Goal: Transaction & Acquisition: Purchase product/service

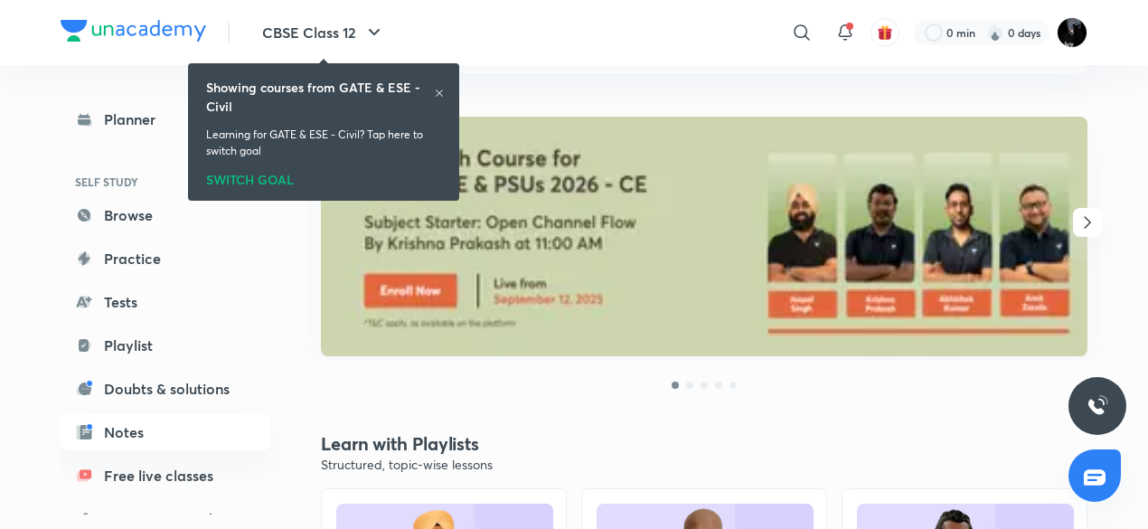
scroll to position [213, 0]
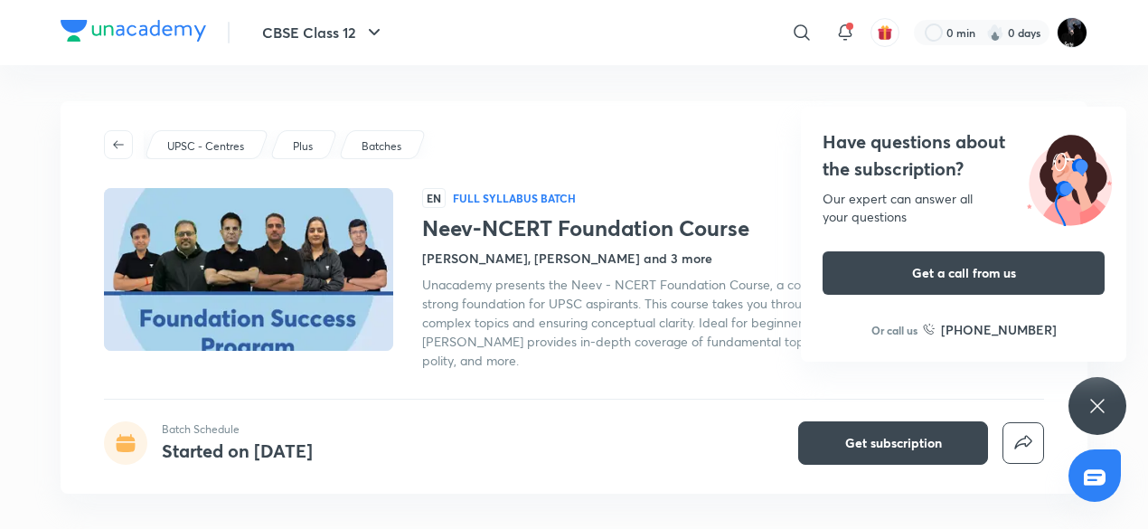
click at [510, 91] on div "Neev-NCERT Foundation Course Batch Schedule Started on Nov 13 Get subscription" at bounding box center [574, 24] width 1027 height 179
click at [572, 180] on div "UPSC - Centres Plus Batches EN Full Syllabus Batch Neev-NCERT Foundation Course…" at bounding box center [574, 297] width 1027 height 392
click at [1084, 408] on div "Have questions about the subscription? Our expert can answer all your questions…" at bounding box center [1097, 406] width 58 height 58
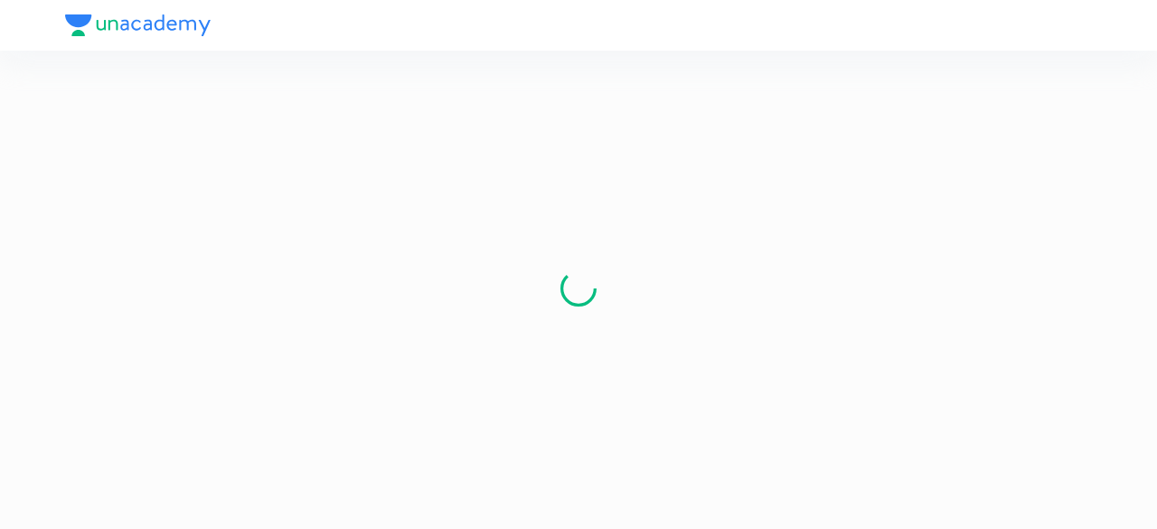
click at [131, 27] on div at bounding box center [578, 25] width 1027 height 51
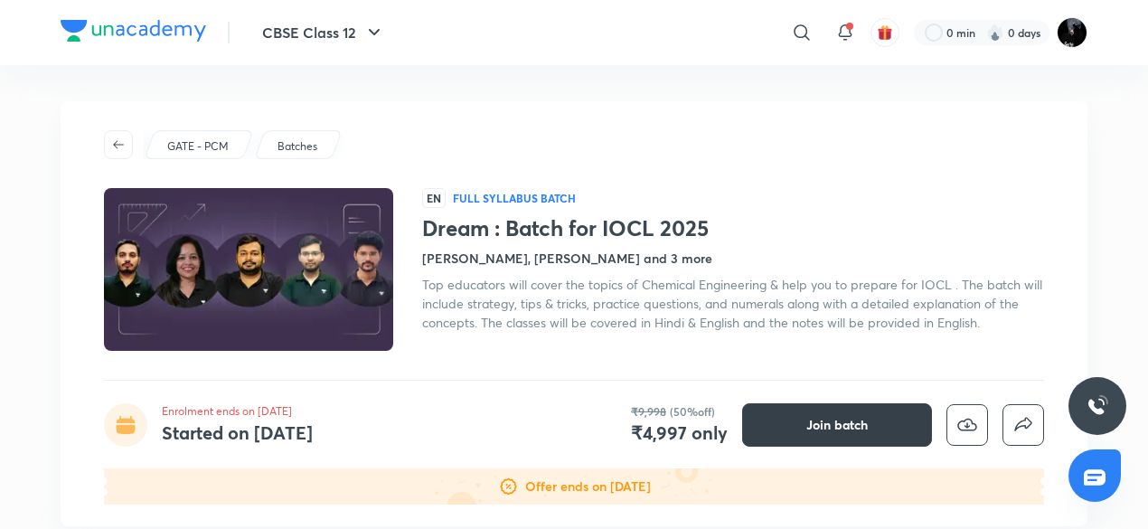
click at [790, 409] on button "Join batch" at bounding box center [837, 424] width 190 height 43
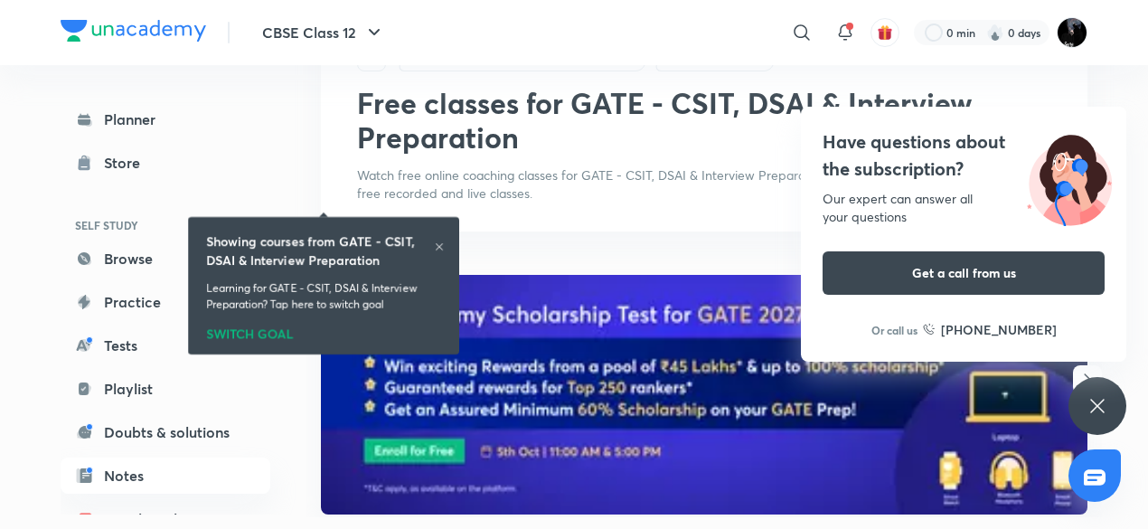
scroll to position [271, 0]
